Goal: Register for event/course

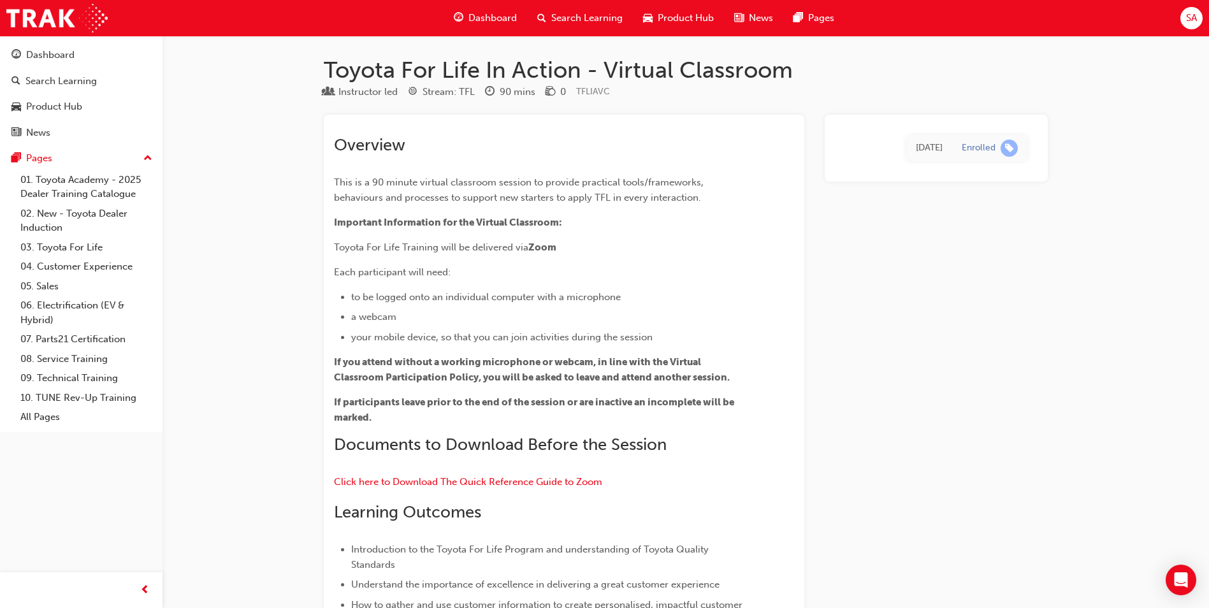
scroll to position [13064, 0]
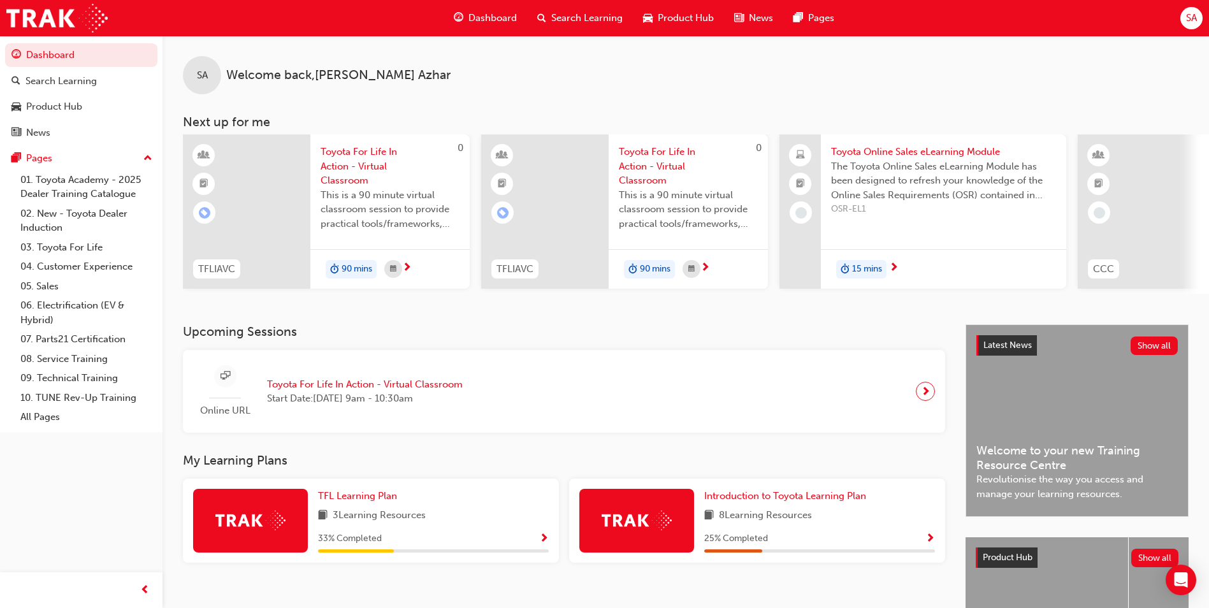
click at [447, 406] on span "Start Date: [DATE] 9am - 10:30am" at bounding box center [365, 398] width 196 height 15
